Goal: Task Accomplishment & Management: Manage account settings

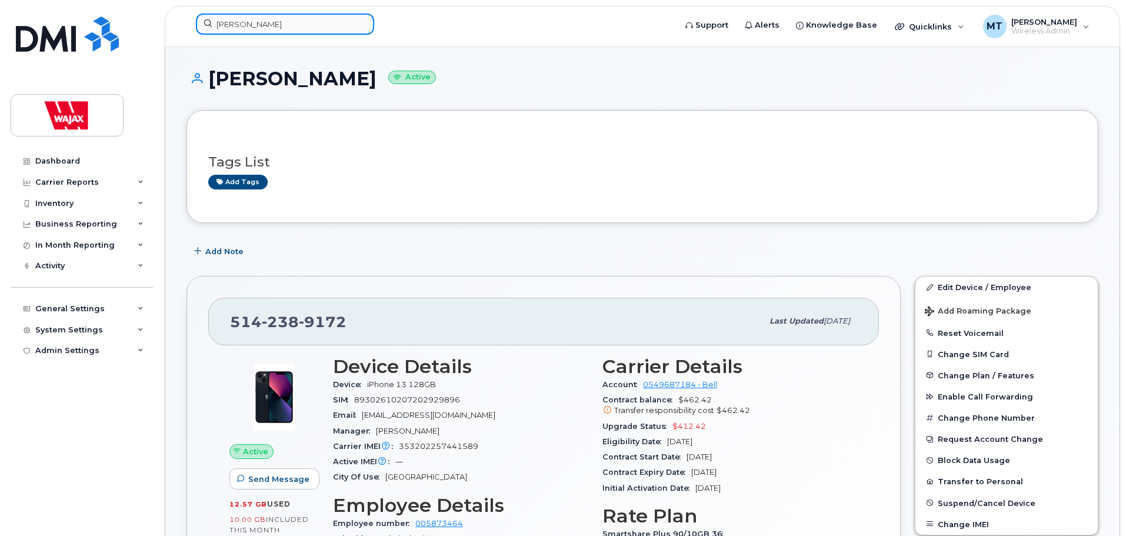
click at [264, 21] on input "Kieran Porter" at bounding box center [285, 24] width 178 height 21
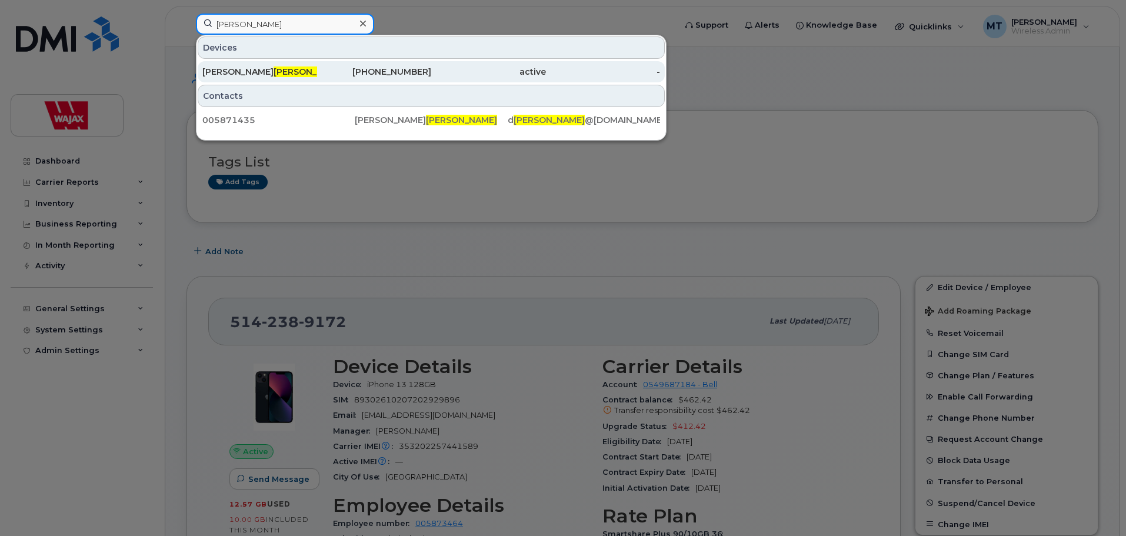
type input "wiseman"
click at [274, 75] on span "Wiseman" at bounding box center [309, 71] width 71 height 11
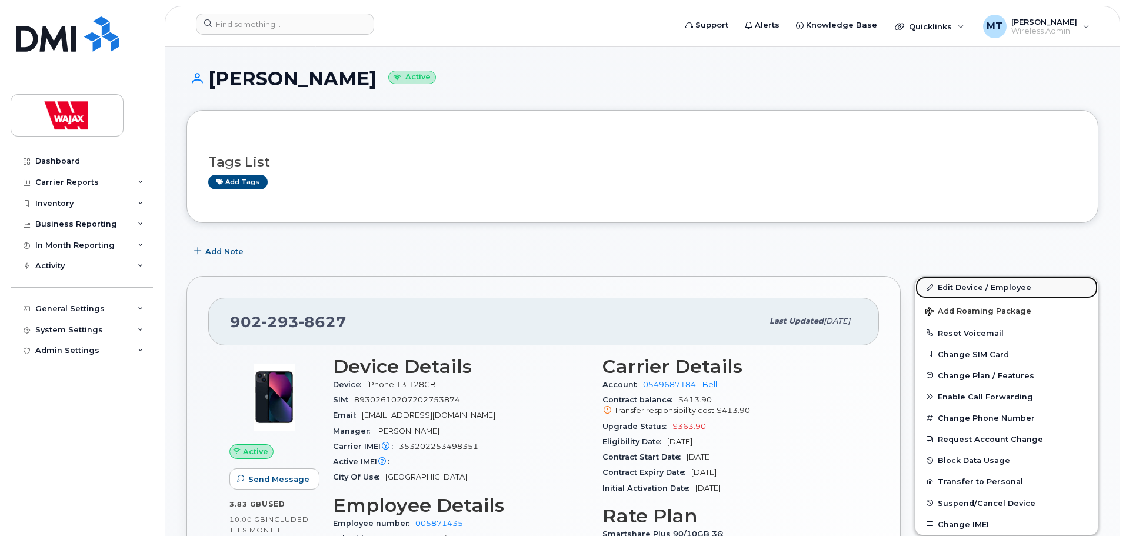
click at [968, 288] on link "Edit Device / Employee" at bounding box center [1006, 286] width 182 height 21
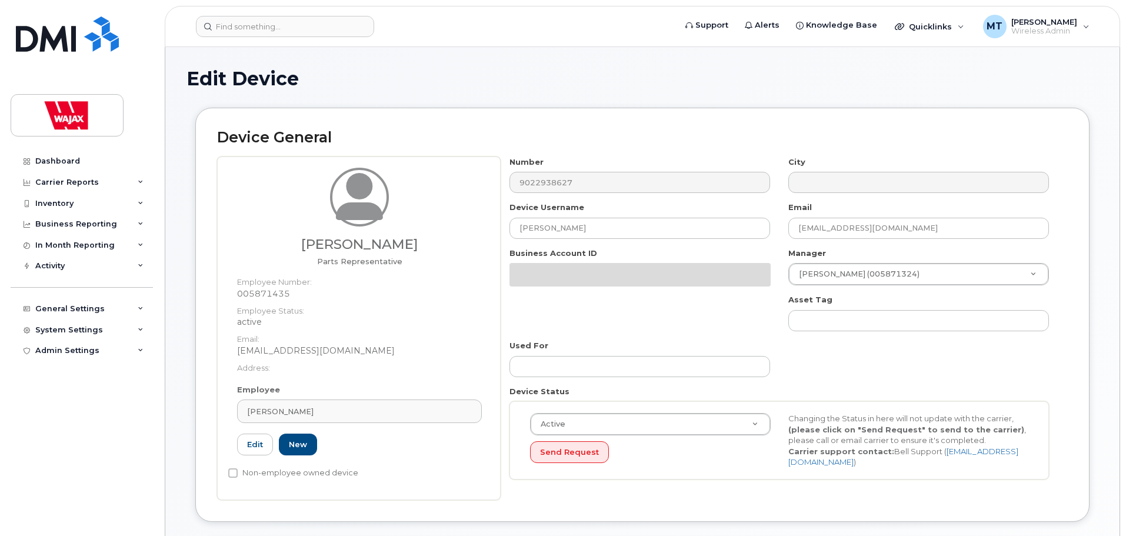
select select "23291732"
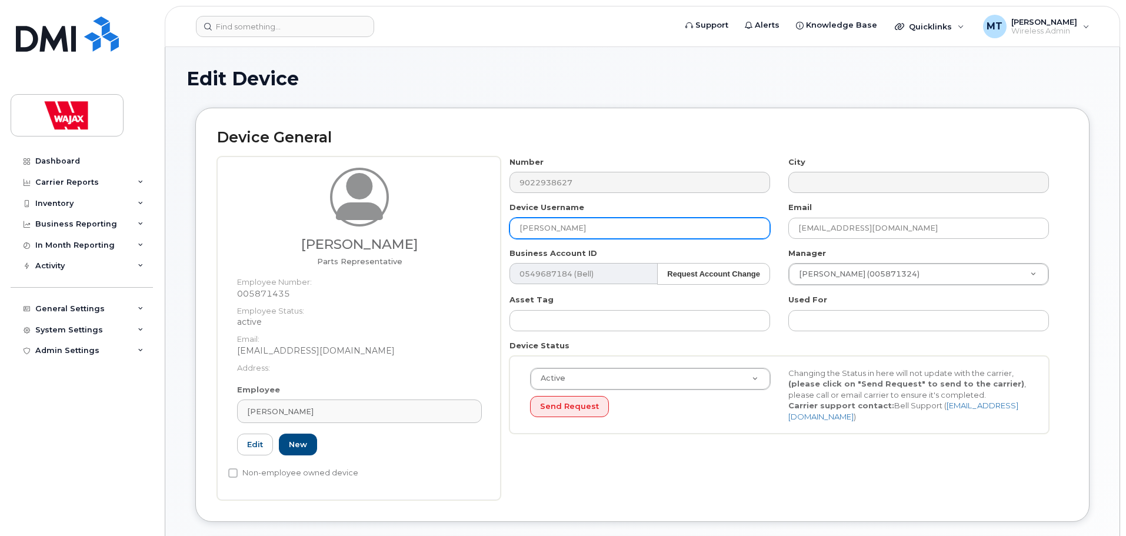
click at [519, 229] on input "Derrick Wiseman" at bounding box center [639, 228] width 261 height 21
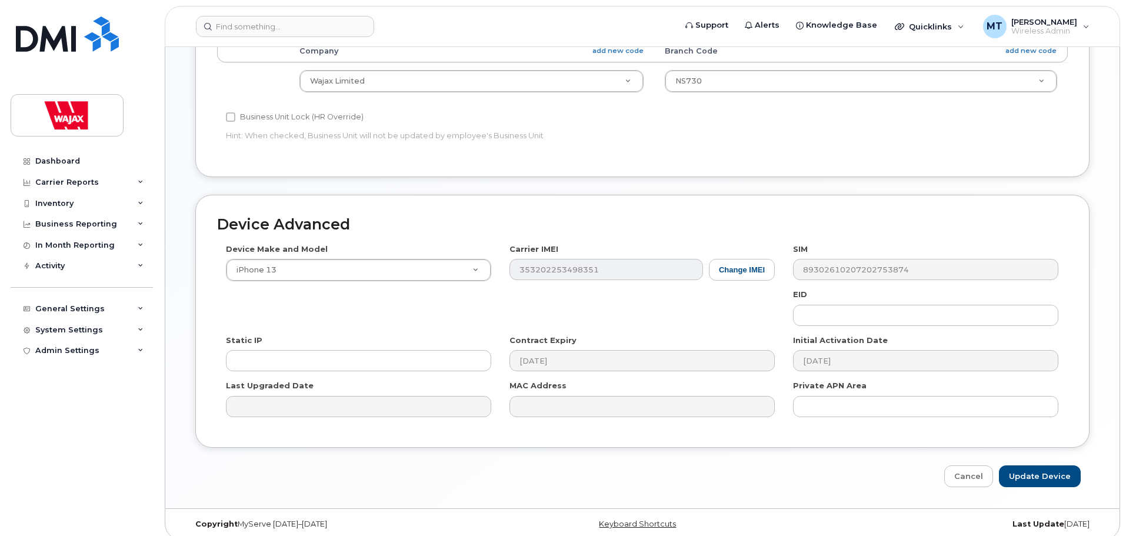
scroll to position [557, 0]
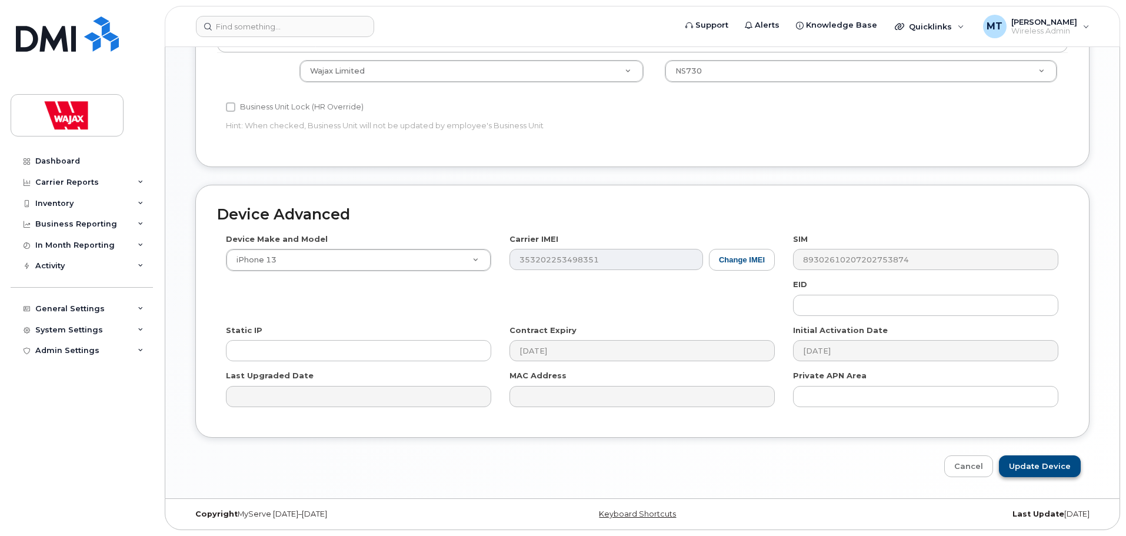
type input "S-Derrick Wiseman"
click at [1033, 457] on input "Update Device" at bounding box center [1040, 466] width 82 height 22
type input "Saving..."
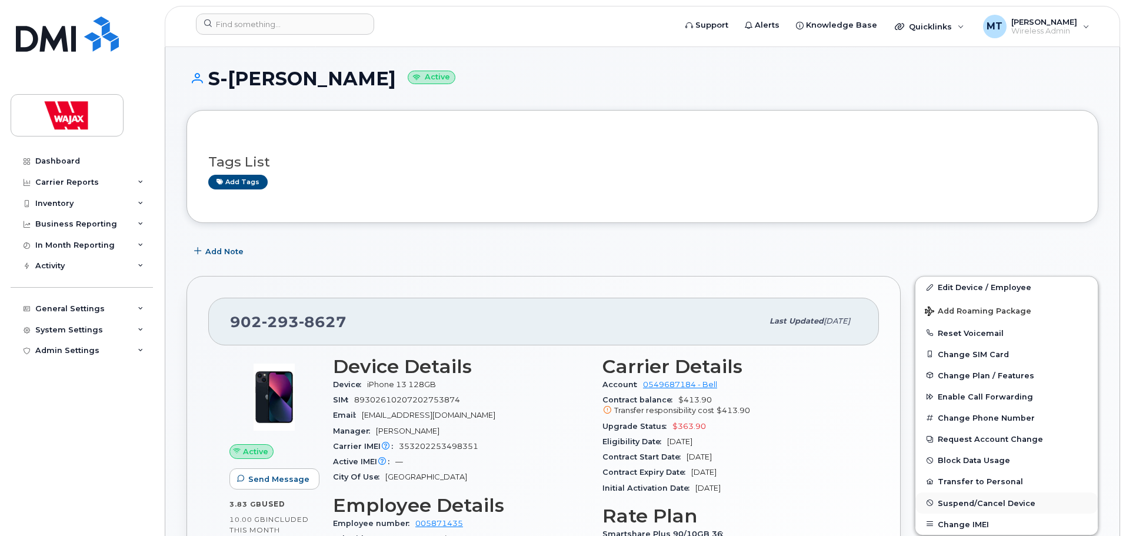
click at [962, 499] on span "Suspend/Cancel Device" at bounding box center [987, 502] width 98 height 9
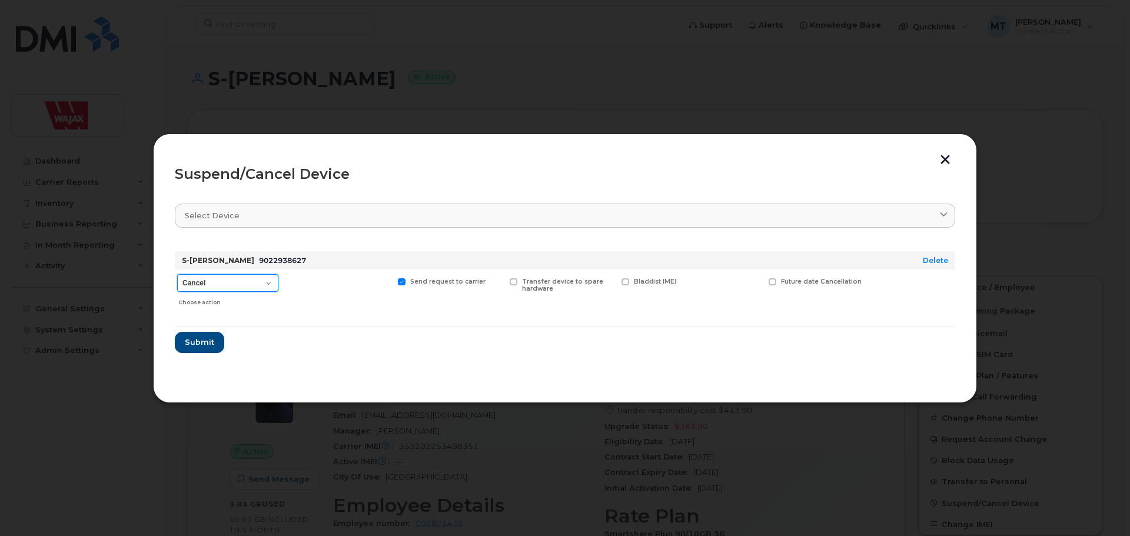
click at [240, 284] on select "Cancel Suspend - Extend Suspension Suspend - Reduced Rate Suspend - Full Rate S…" at bounding box center [227, 283] width 101 height 18
select select "[object Object]"
click at [177, 274] on select "Cancel Suspend - Extend Suspension Suspend - Reduced Rate Suspend - Full Rate S…" at bounding box center [227, 283] width 101 height 18
click at [206, 341] on span "Submit" at bounding box center [198, 342] width 29 height 11
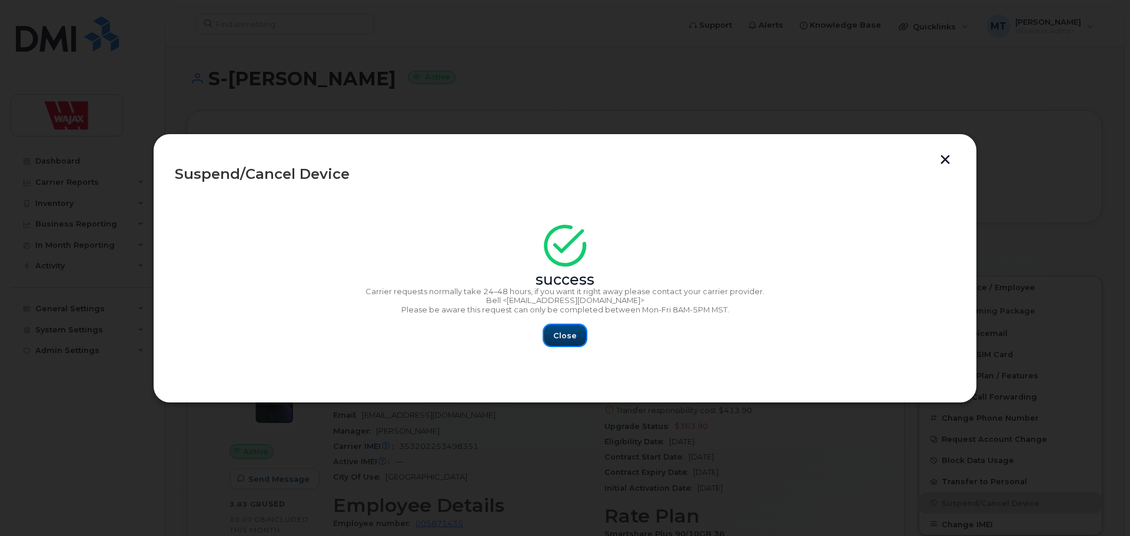
click at [575, 337] on button "Close" at bounding box center [565, 335] width 42 height 21
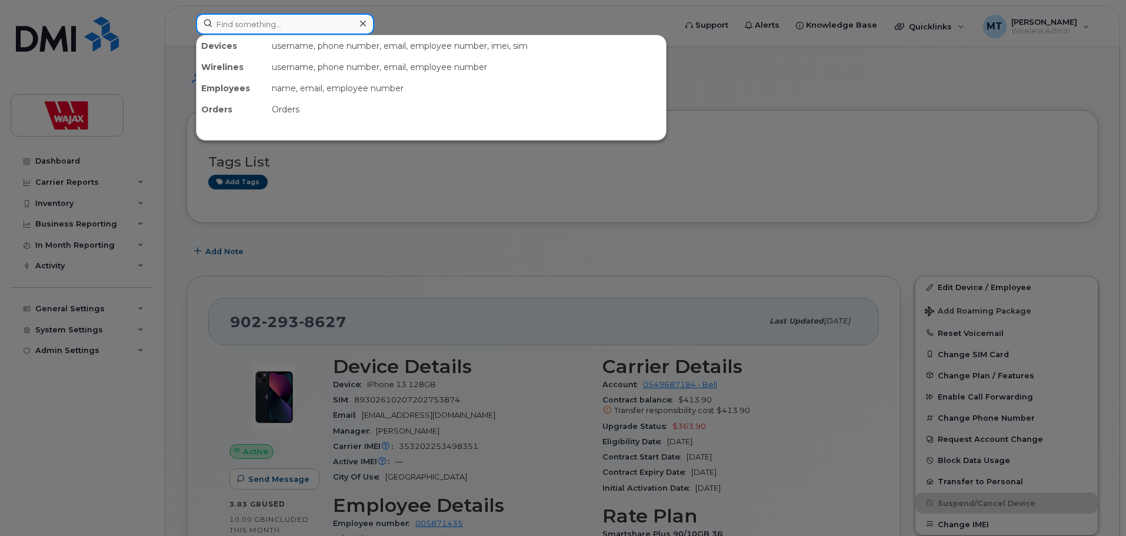
click at [343, 22] on input at bounding box center [285, 24] width 178 height 21
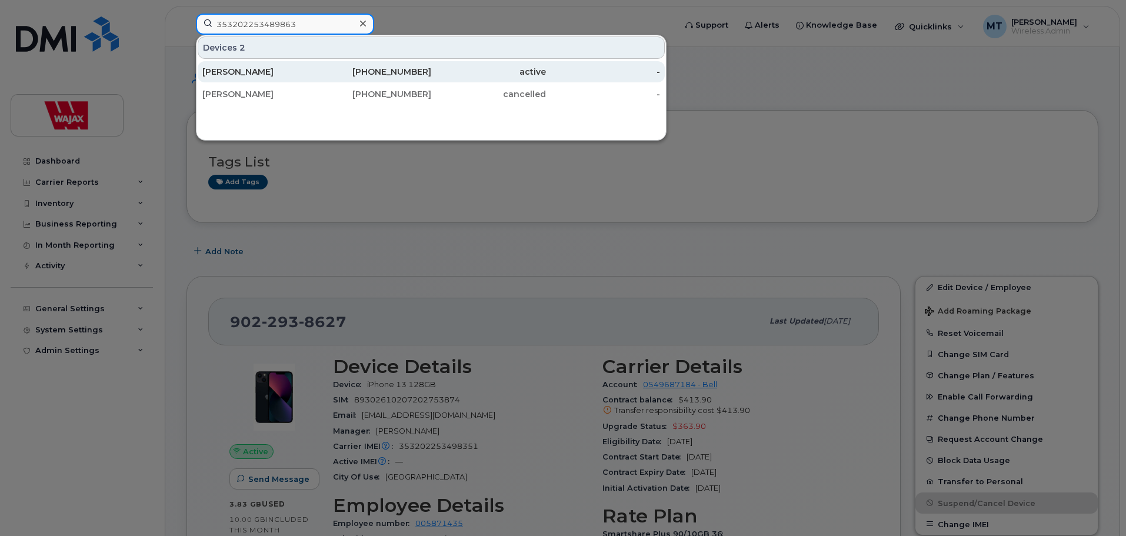
type input "353202253489863"
click at [343, 75] on div "226-752-7883" at bounding box center [374, 72] width 115 height 12
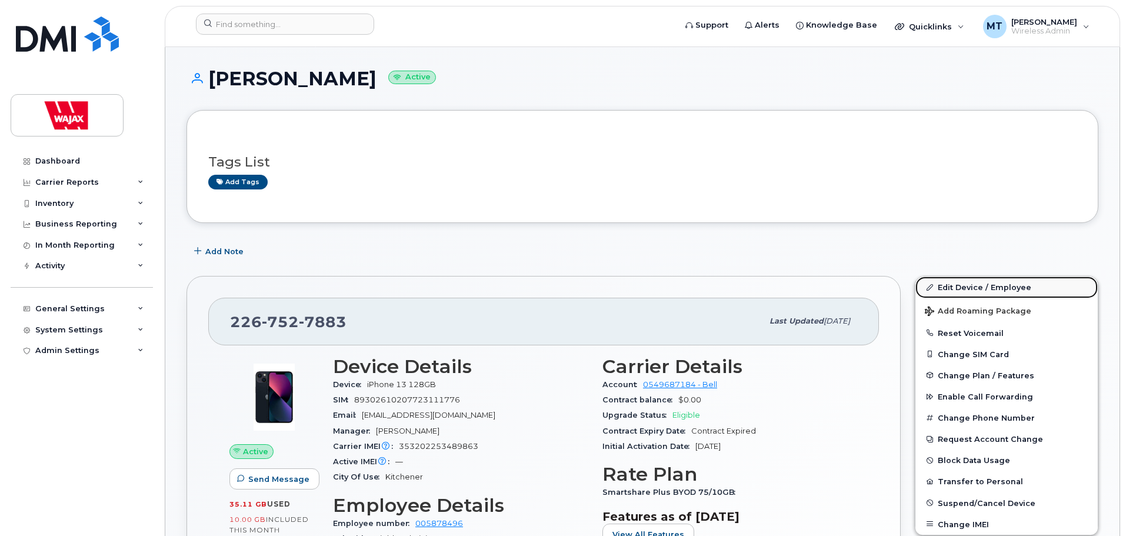
click at [971, 285] on link "Edit Device / Employee" at bounding box center [1006, 286] width 182 height 21
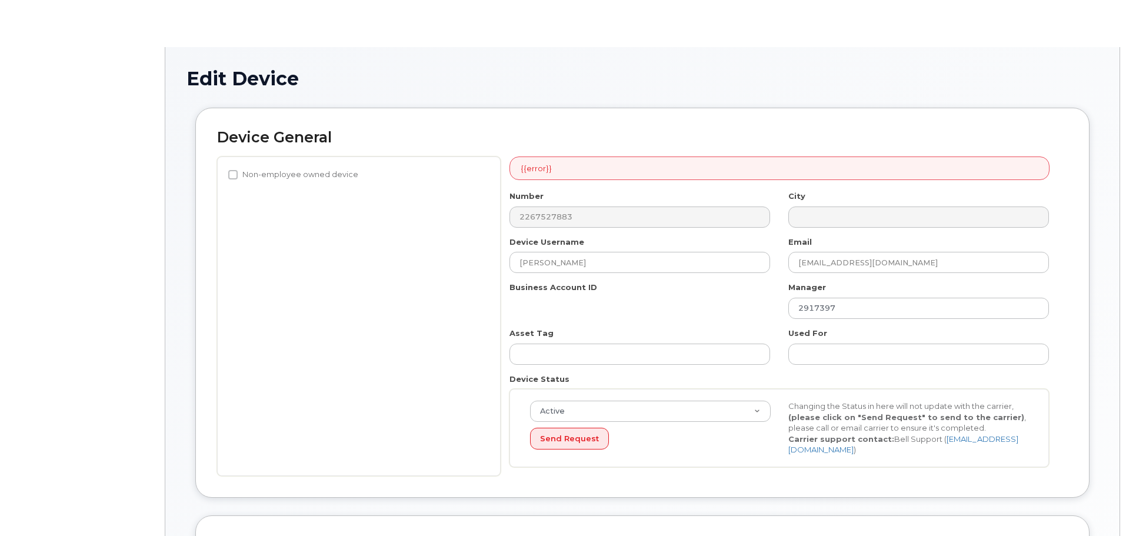
select select "23291732"
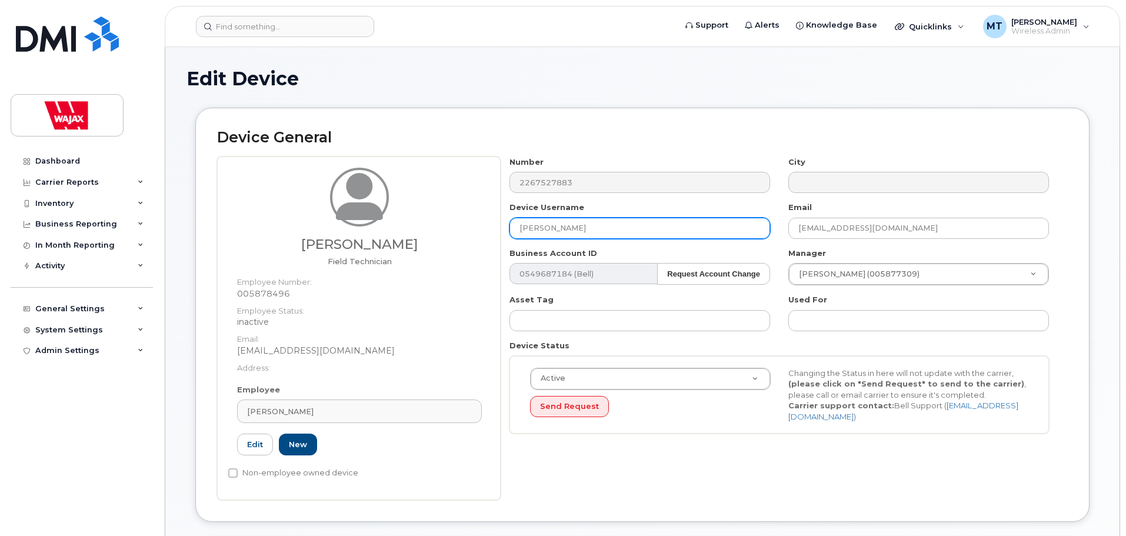
click at [516, 229] on input "[PERSON_NAME]" at bounding box center [639, 228] width 261 height 21
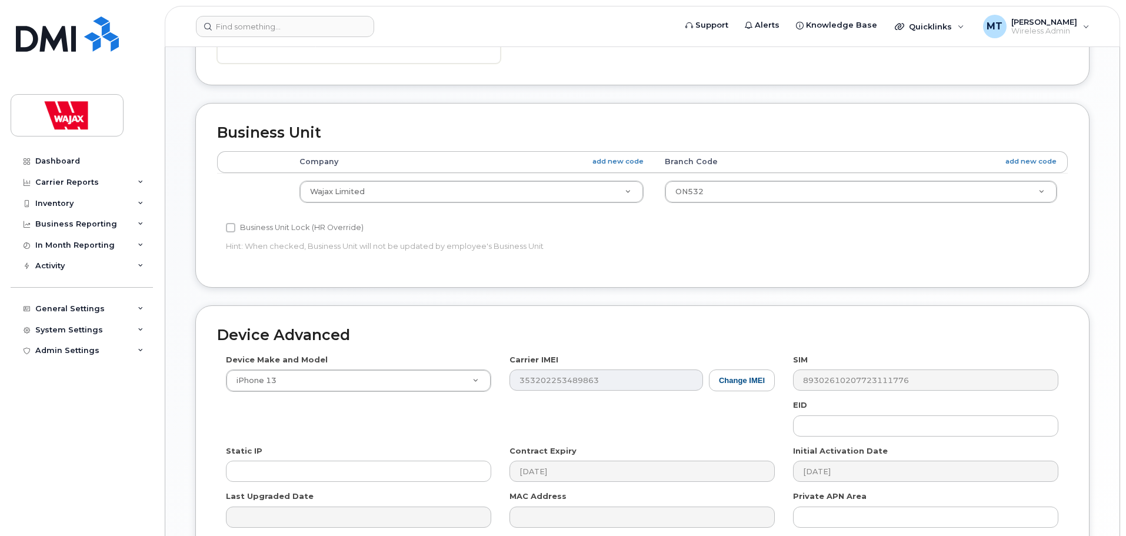
scroll to position [557, 0]
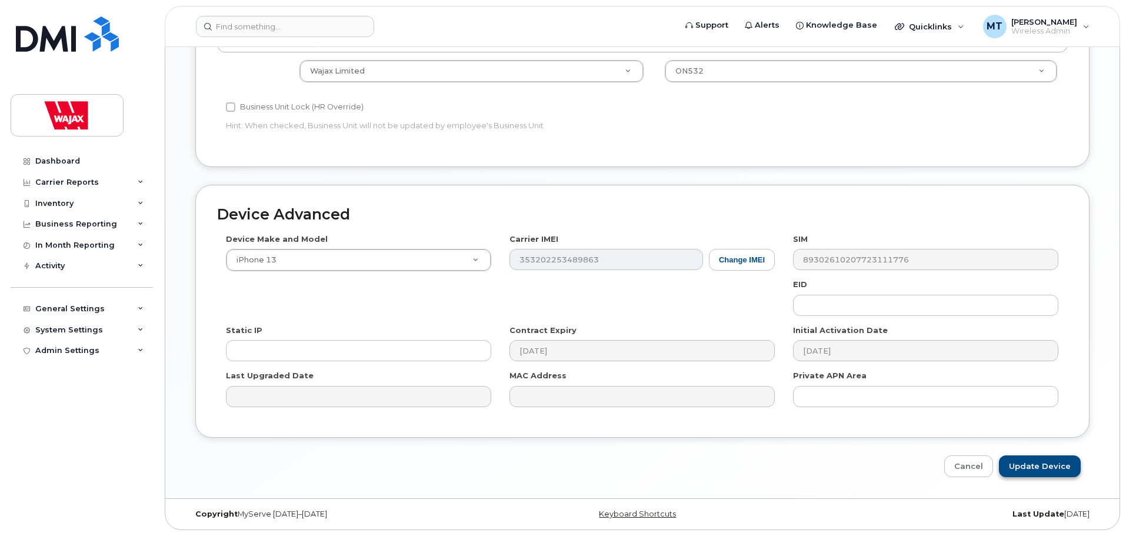
type input "S-[PERSON_NAME]"
click at [1034, 464] on input "Update Device" at bounding box center [1040, 466] width 82 height 22
type input "Saving..."
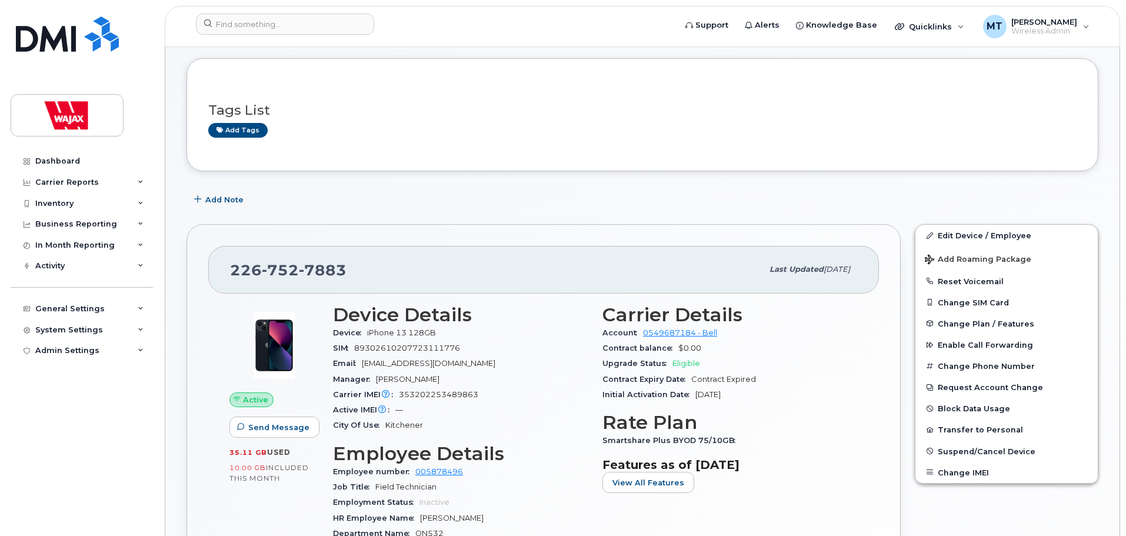
scroll to position [118, 0]
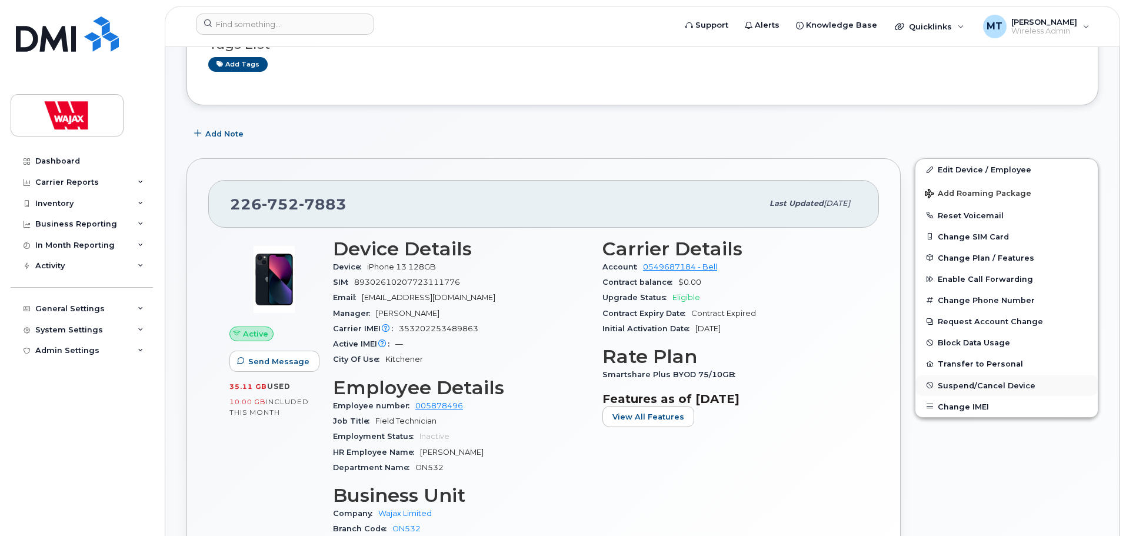
click at [956, 387] on span "Suspend/Cancel Device" at bounding box center [987, 385] width 98 height 9
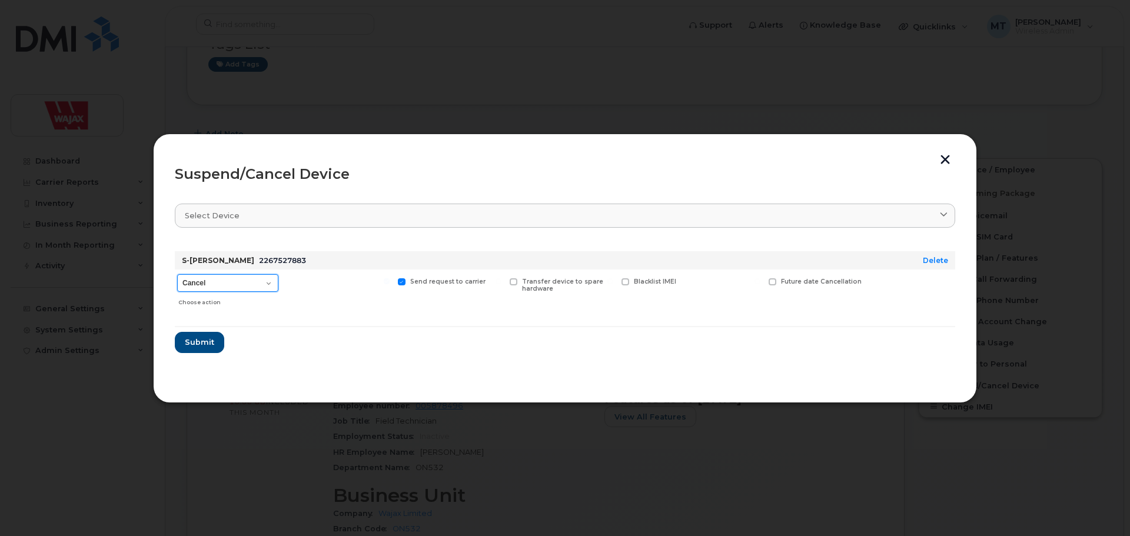
click at [242, 282] on select "Cancel Suspend - Extend Suspension Suspend - Reduced Rate Suspend - Full Rate S…" at bounding box center [227, 283] width 101 height 18
select select "[object Object]"
click at [177, 274] on select "Cancel Suspend - Extend Suspension Suspend - Reduced Rate Suspend - Full Rate S…" at bounding box center [227, 283] width 101 height 18
click at [214, 347] on button "Submit" at bounding box center [199, 342] width 48 height 21
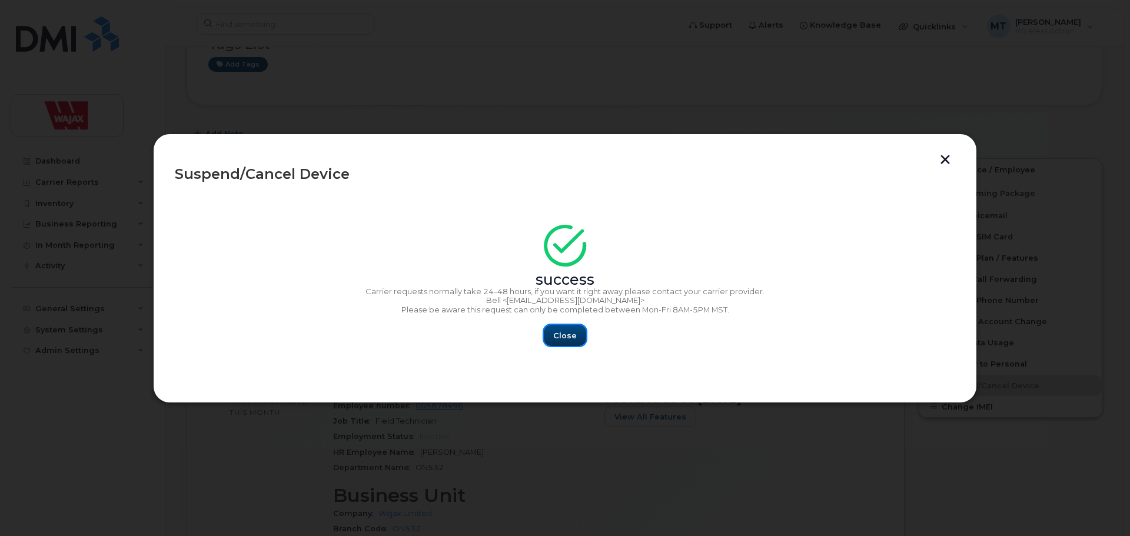
click at [557, 339] on span "Close" at bounding box center [565, 335] width 24 height 11
